Goal: Task Accomplishment & Management: Use online tool/utility

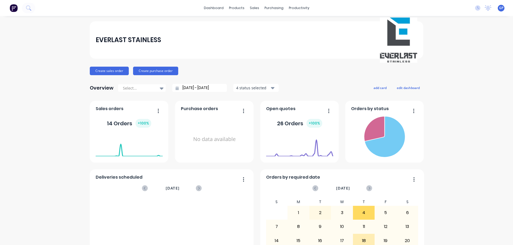
click at [499, 10] on span "GP" at bounding box center [501, 8] width 4 height 5
click at [440, 120] on div "EVERLAST STAINLESS Create sales order Create purchase order Overview Select... …" at bounding box center [256, 160] width 513 height 279
click at [112, 72] on button "Create sales order" at bounding box center [109, 71] width 39 height 9
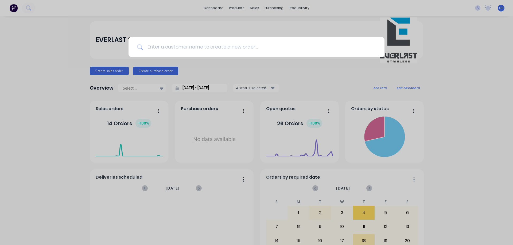
click at [203, 46] on input at bounding box center [259, 47] width 233 height 20
click at [456, 90] on div at bounding box center [256, 122] width 513 height 245
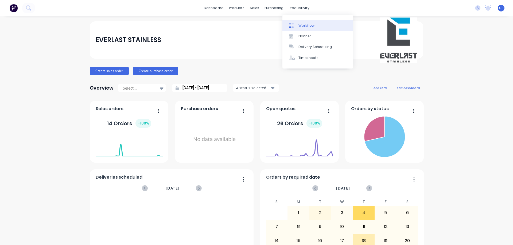
click at [301, 25] on div "Workflow" at bounding box center [306, 25] width 16 height 5
click at [328, 111] on icon "button" at bounding box center [328, 111] width 1 height 4
click at [304, 74] on div "Create sales order Create purchase order" at bounding box center [256, 71] width 333 height 9
click at [290, 112] on span "Open quotes" at bounding box center [280, 109] width 29 height 6
click at [311, 126] on div "+ 100 %" at bounding box center [314, 123] width 16 height 9
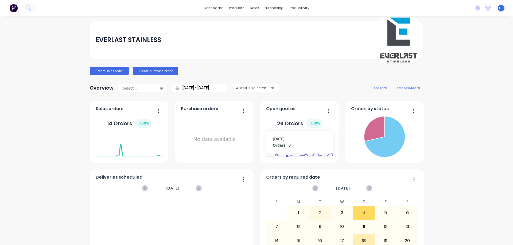
drag, startPoint x: 285, startPoint y: 135, endPoint x: 292, endPoint y: 144, distance: 11.4
click at [285, 136] on foreignobject at bounding box center [299, 145] width 67 height 23
click at [428, 158] on div "EVERLAST STAINLESS Create sales order Create purchase order Overview Select... …" at bounding box center [256, 160] width 513 height 279
click at [108, 72] on button "Create sales order" at bounding box center [109, 71] width 39 height 9
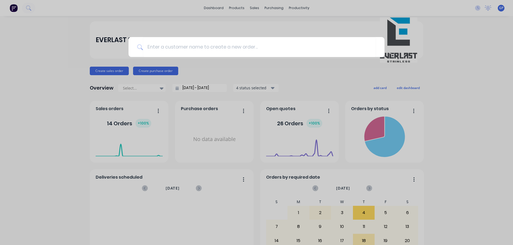
click at [214, 8] on div at bounding box center [256, 122] width 513 height 245
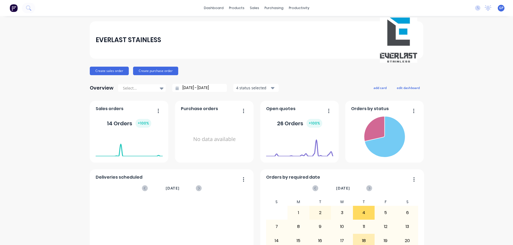
click at [214, 8] on link "dashboard" at bounding box center [213, 8] width 25 height 8
click at [267, 39] on link "Customers" at bounding box center [280, 36] width 71 height 11
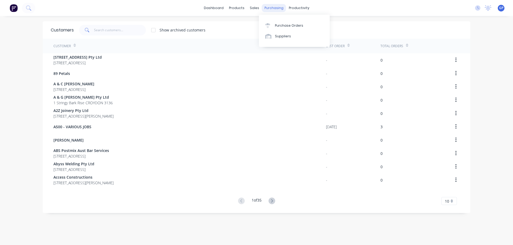
click at [270, 10] on div "purchasing" at bounding box center [274, 8] width 24 height 8
click at [38, 105] on div "dashboard products sales purchasing productivity dashboard products Product Cat…" at bounding box center [256, 122] width 513 height 245
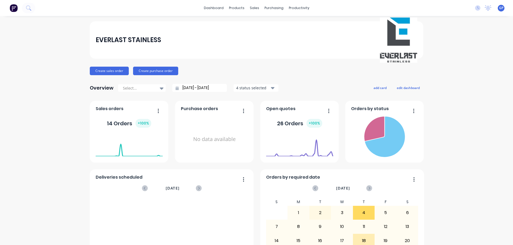
click at [271, 89] on icon "button" at bounding box center [273, 88] width 4 height 6
click at [296, 87] on div "Overview Select... [DATE] - [DATE] 4 status selected Include draft Include arch…" at bounding box center [256, 88] width 333 height 11
click at [160, 89] on icon at bounding box center [162, 88] width 4 height 6
click at [229, 67] on div "Create sales order Create purchase order" at bounding box center [256, 71] width 333 height 9
click at [111, 71] on button "Create sales order" at bounding box center [109, 71] width 39 height 9
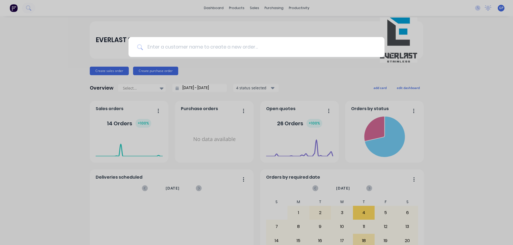
click at [200, 50] on input at bounding box center [259, 47] width 233 height 20
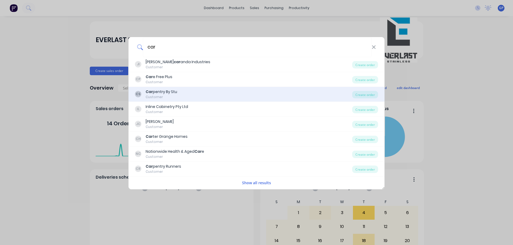
type input "car"
click at [219, 92] on div "CS Car pentry By Stu Customer" at bounding box center [243, 94] width 217 height 10
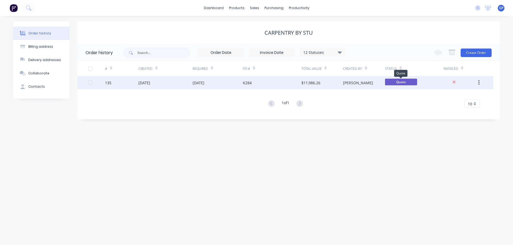
click at [392, 80] on span "Quote" at bounding box center [401, 82] width 32 height 7
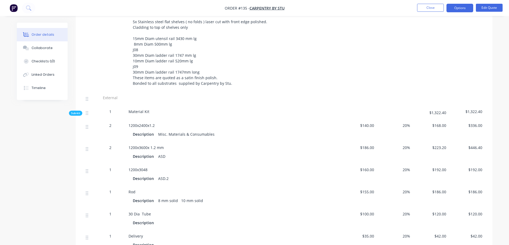
scroll to position [267, 0]
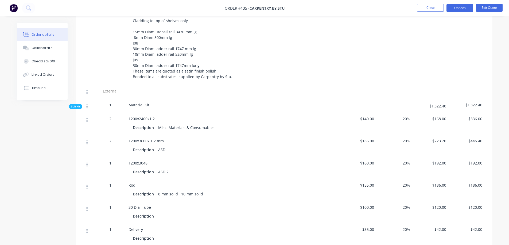
click at [77, 105] on span "Sub-kit" at bounding box center [75, 107] width 9 height 4
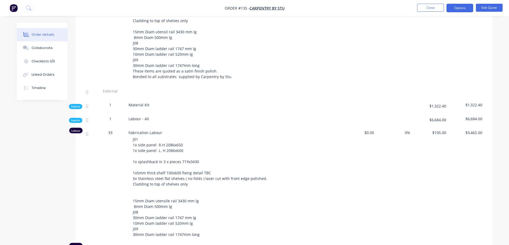
click at [78, 119] on span "Sub-kit" at bounding box center [75, 121] width 9 height 4
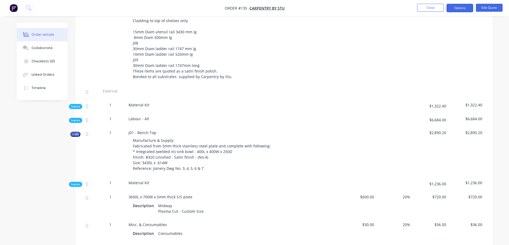
click at [75, 132] on span "Kit" at bounding box center [75, 134] width 7 height 4
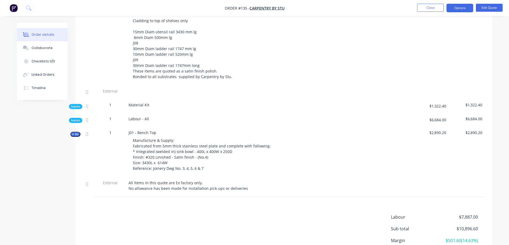
click at [75, 132] on span "Kit" at bounding box center [75, 134] width 7 height 4
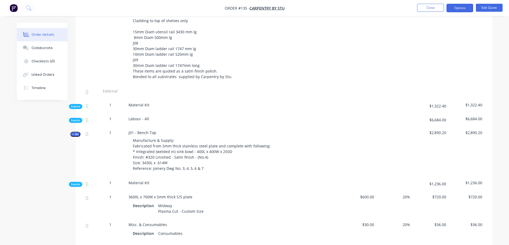
click at [76, 119] on span "Sub-kit" at bounding box center [75, 121] width 9 height 4
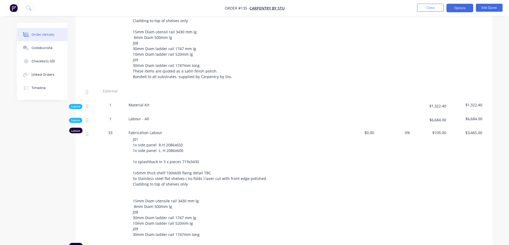
click at [77, 105] on span "Sub-kit" at bounding box center [75, 107] width 9 height 4
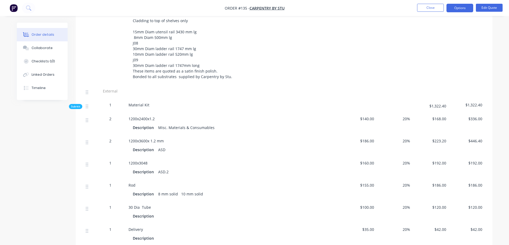
click at [79, 105] on span "Sub-kit" at bounding box center [75, 107] width 9 height 4
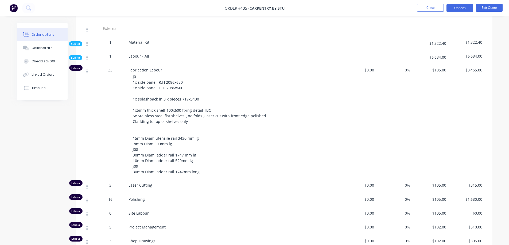
scroll to position [320, 0]
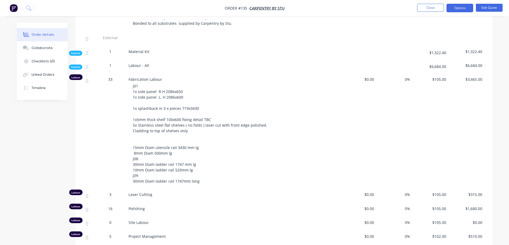
click at [75, 65] on span "Sub-kit" at bounding box center [75, 67] width 9 height 4
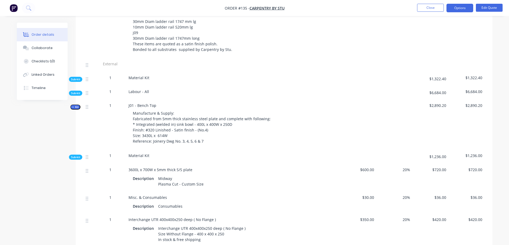
scroll to position [294, 0]
click at [73, 107] on icon "button" at bounding box center [73, 108] width 2 height 3
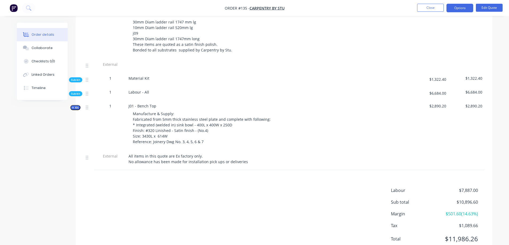
click at [73, 78] on span "Sub-kit" at bounding box center [75, 80] width 9 height 4
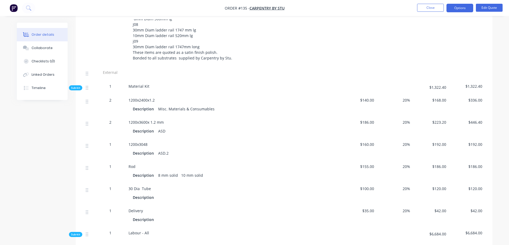
scroll to position [267, 0]
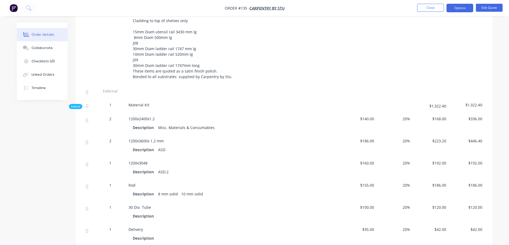
click at [75, 105] on span "Sub-kit" at bounding box center [75, 107] width 9 height 4
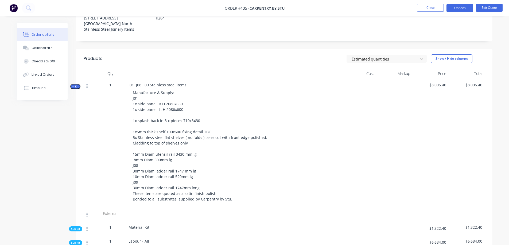
scroll to position [134, 0]
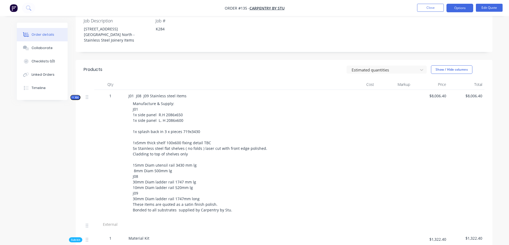
click at [76, 96] on span "Kit" at bounding box center [75, 98] width 7 height 4
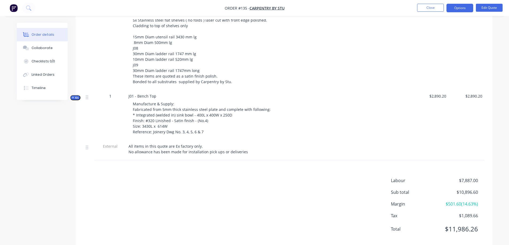
scroll to position [267, 0]
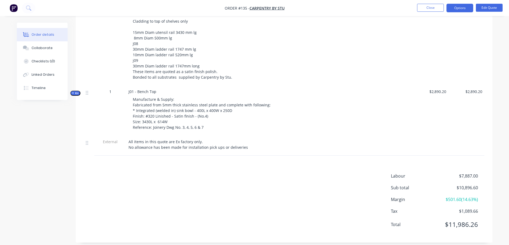
click at [79, 91] on button "Kit" at bounding box center [75, 93] width 10 height 5
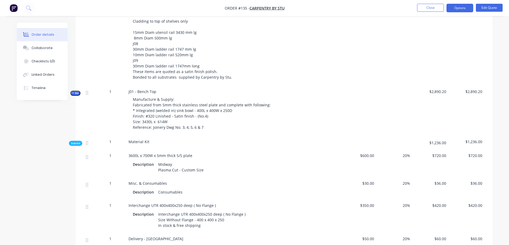
click at [195, 165] on div "Midway Plasma Cut - Custom Size" at bounding box center [181, 167] width 50 height 13
click at [482, 8] on button "Edit Quote" at bounding box center [489, 8] width 27 height 8
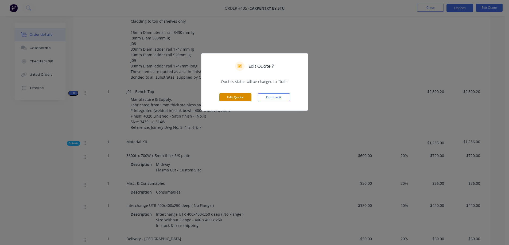
click at [251, 98] on button "Edit Quote" at bounding box center [235, 97] width 32 height 8
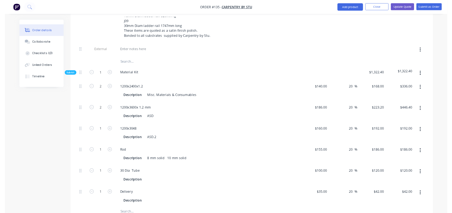
scroll to position [320, 0]
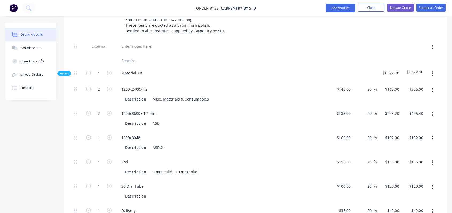
click at [349, 107] on div "$186.00 $186.00" at bounding box center [340, 119] width 24 height 24
click at [343, 107] on div "$186.00 $186.00" at bounding box center [340, 119] width 24 height 24
click at [335, 107] on div "186 $186.00" at bounding box center [340, 119] width 24 height 24
type input "$200.00"
type input "$240.00"
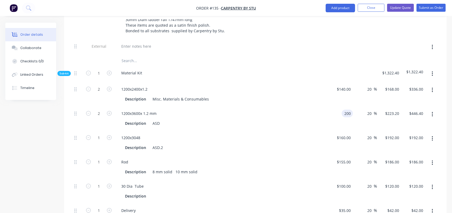
type input "$480.00"
click at [151, 134] on div "1200x3048" at bounding box center [221, 138] width 209 height 8
click at [143, 134] on div "1200x3048" at bounding box center [131, 138] width 28 height 8
click at [166, 144] on div "Description ASD.2" at bounding box center [220, 148] width 195 height 8
click at [217, 144] on div "Description ASD." at bounding box center [220, 148] width 195 height 8
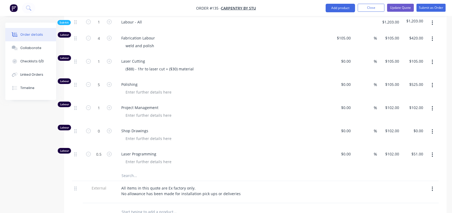
scroll to position [1122, 0]
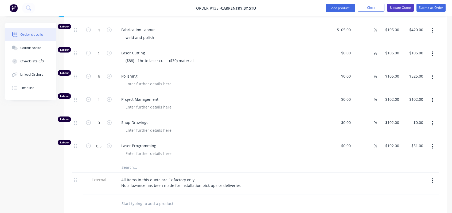
click at [393, 8] on button "Update Quote" at bounding box center [400, 8] width 27 height 8
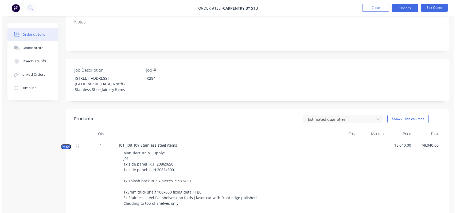
scroll to position [80, 0]
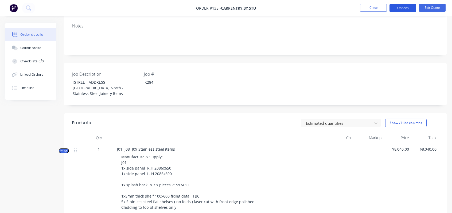
click at [399, 8] on button "Options" at bounding box center [402, 8] width 27 height 9
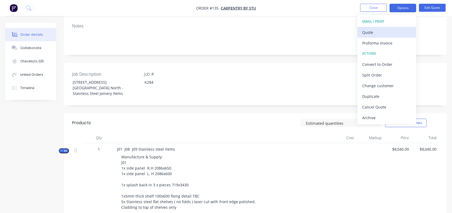
click at [382, 35] on div "Quote" at bounding box center [386, 33] width 49 height 8
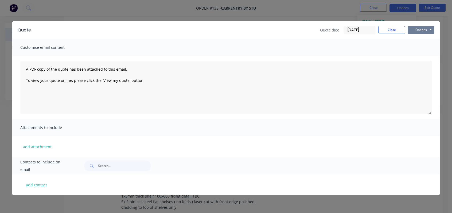
click at [417, 31] on button "Options" at bounding box center [421, 30] width 27 height 8
click at [417, 38] on button "Preview" at bounding box center [425, 39] width 34 height 9
